Goal: Transaction & Acquisition: Purchase product/service

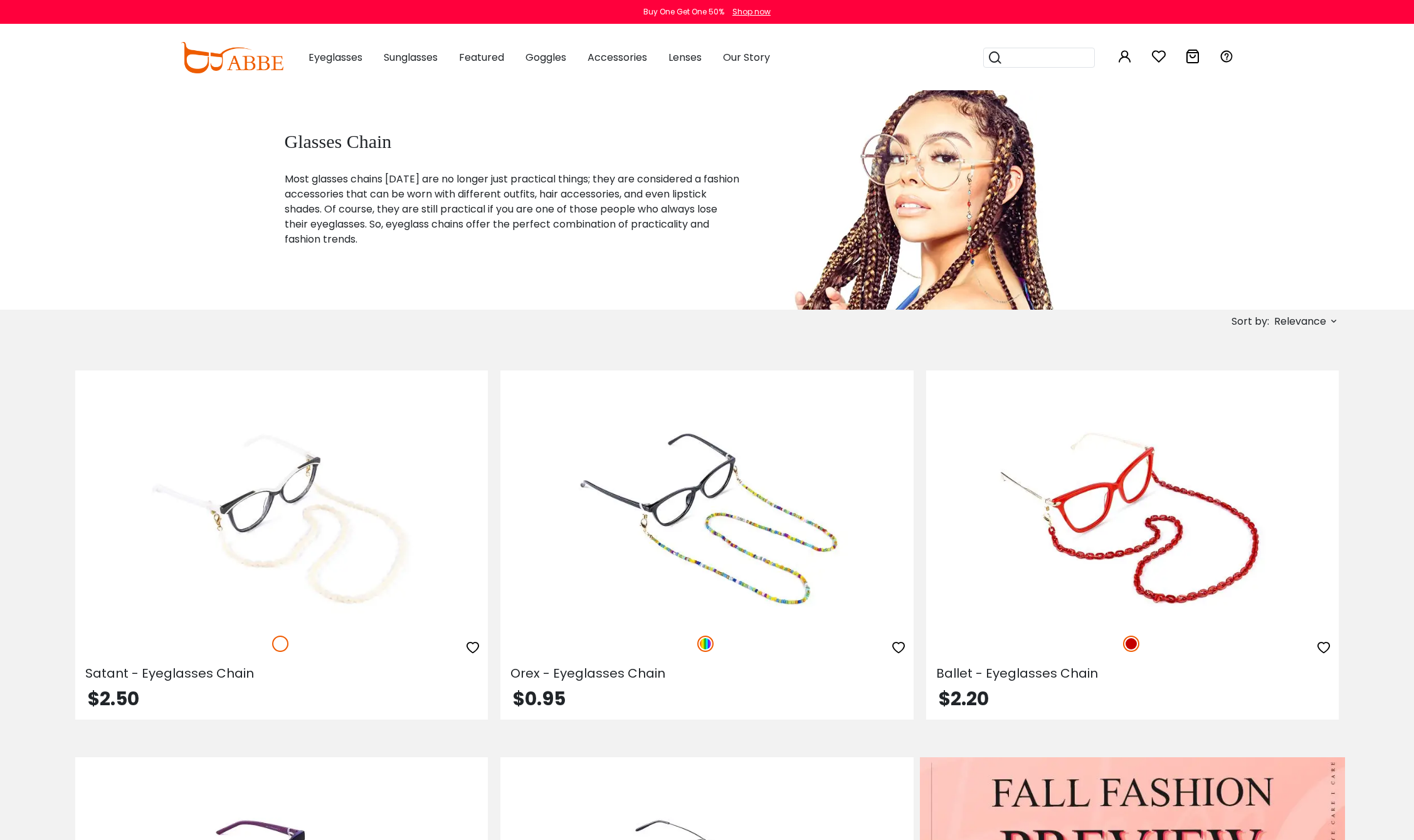
click at [289, 554] on img at bounding box center [281, 518] width 412 height 206
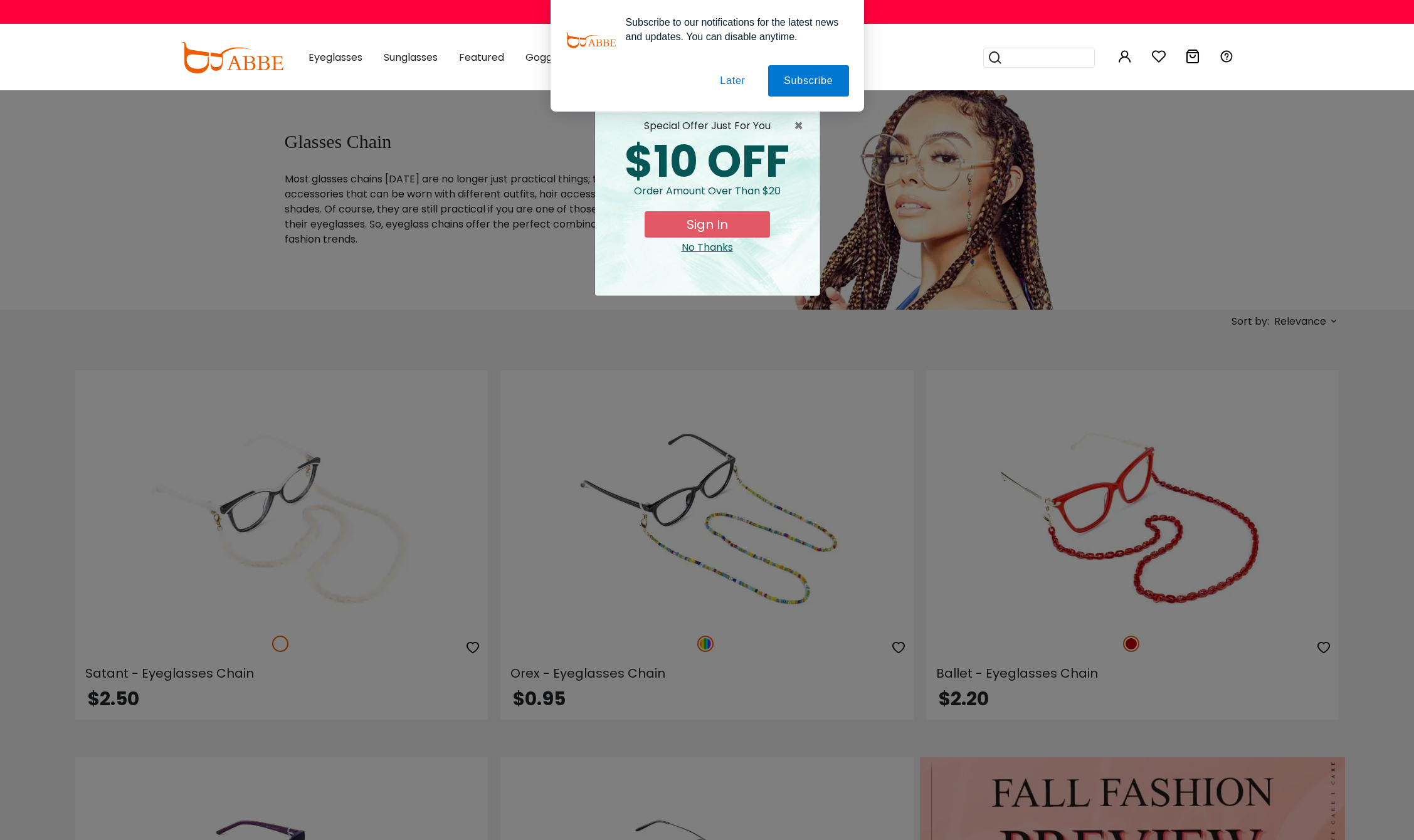
click at [119, 311] on div "× special offer just for you $10 OFF Order amount over than $20 Sign In No Than…" at bounding box center [707, 420] width 1414 height 840
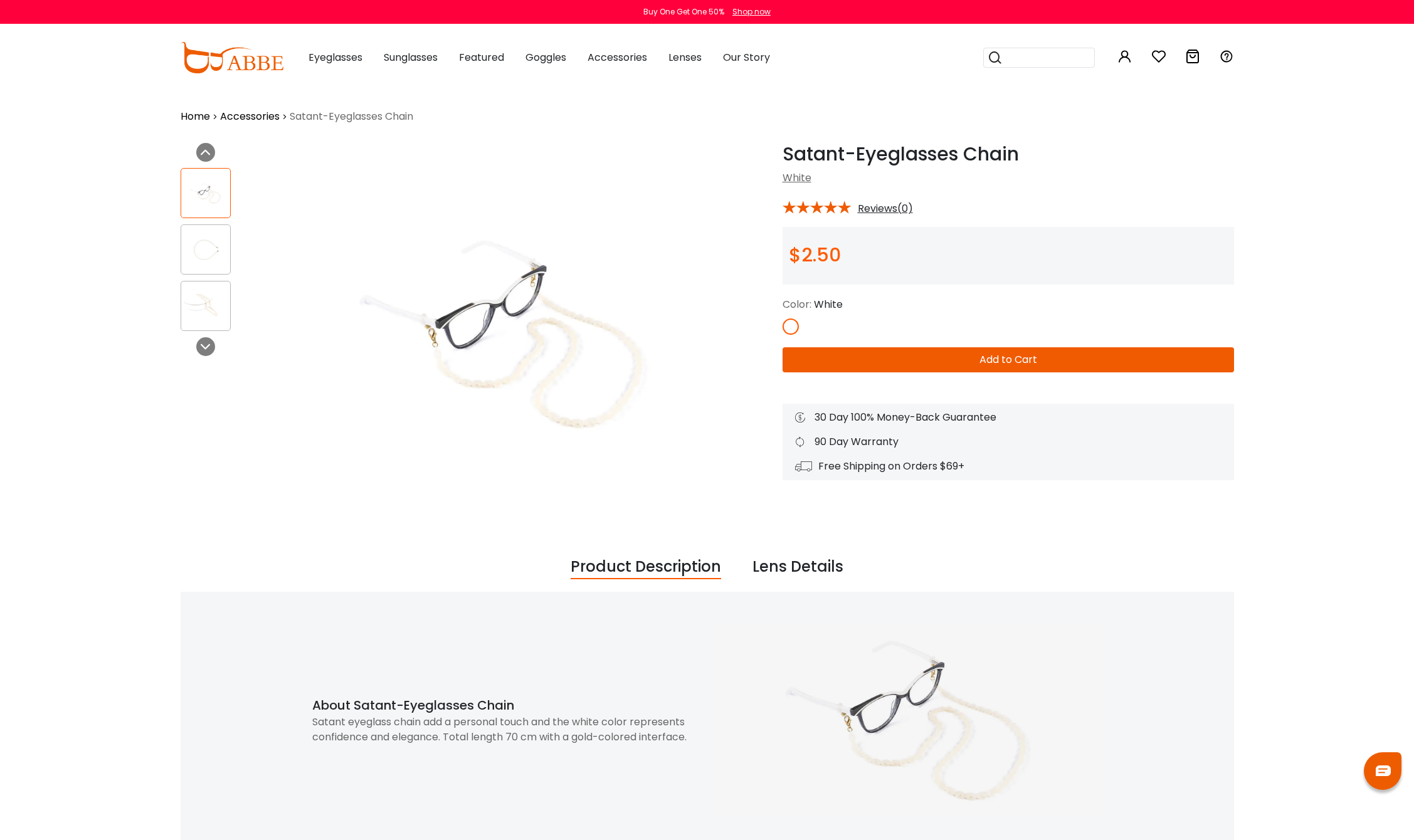
click at [216, 258] on img at bounding box center [206, 249] width 49 height 25
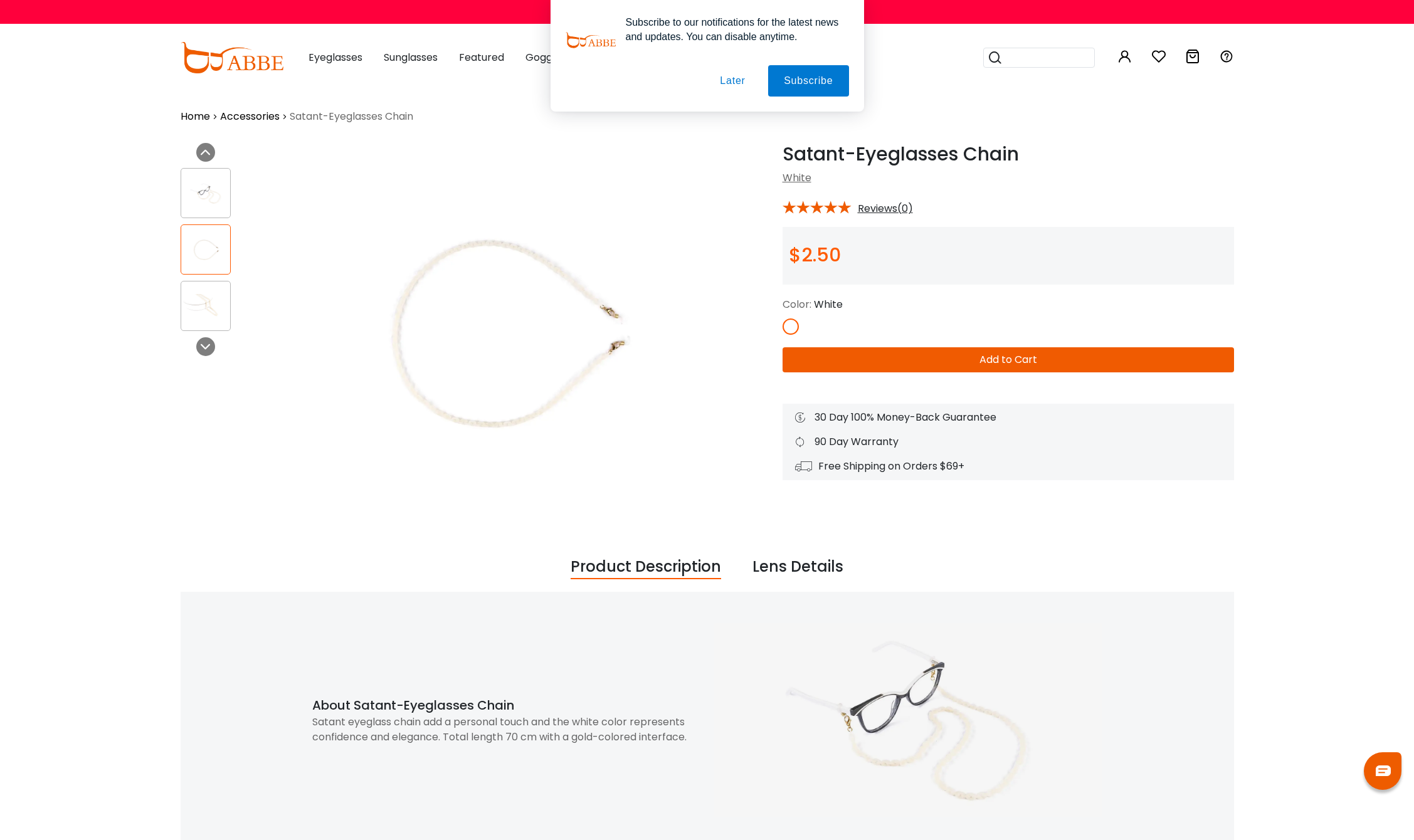
click at [394, 358] on img at bounding box center [503, 333] width 457 height 381
click at [387, 378] on img at bounding box center [503, 333] width 457 height 381
click at [210, 309] on img at bounding box center [206, 306] width 49 height 25
click at [509, 325] on img at bounding box center [503, 333] width 457 height 381
